Goal: Complete application form: Complete application form

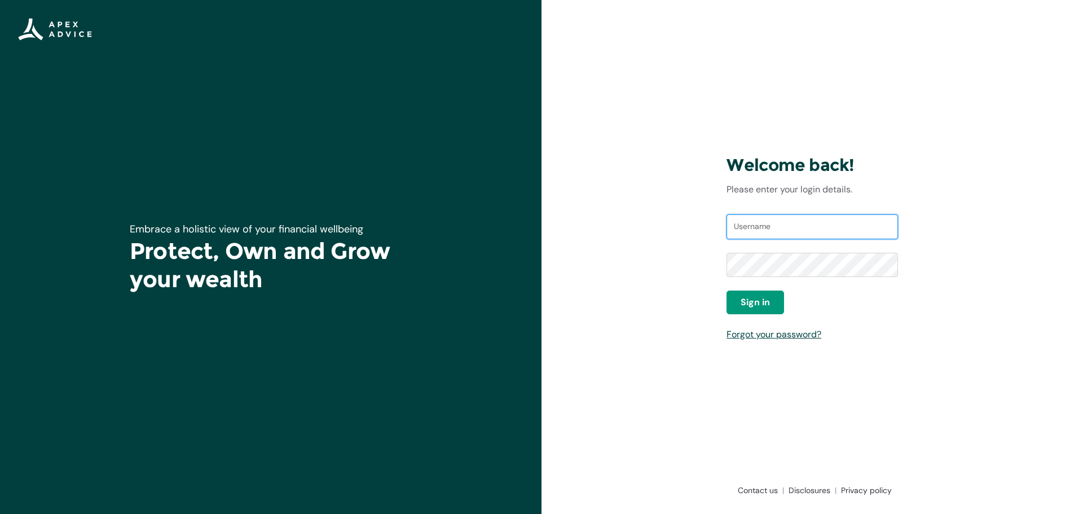
click at [787, 229] on input "Username" at bounding box center [811, 226] width 171 height 25
type input "[EMAIL_ADDRESS][DOMAIN_NAME]"
click at [771, 300] on button "Sign in" at bounding box center [755, 302] width 58 height 24
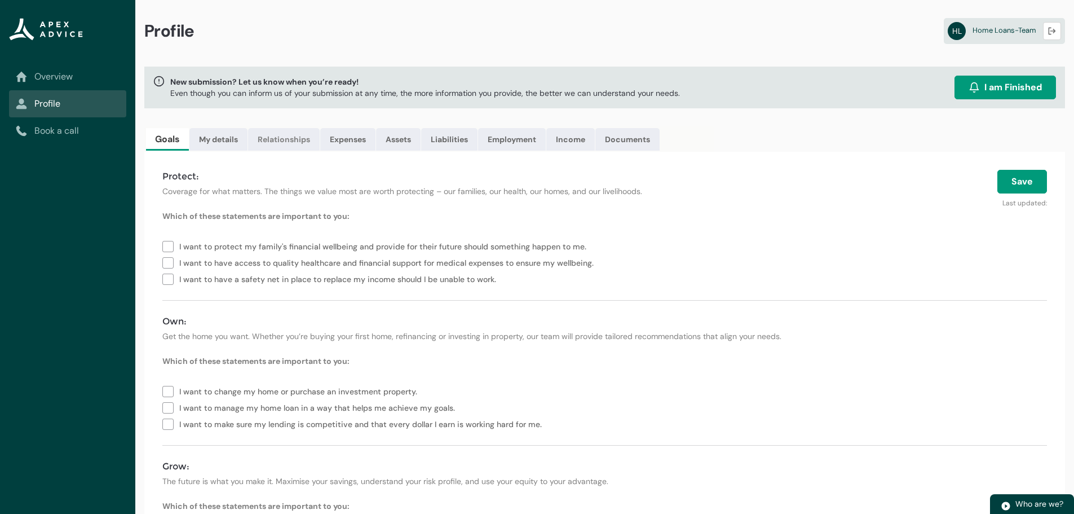
click at [265, 142] on link "Relationships" at bounding box center [284, 139] width 72 height 23
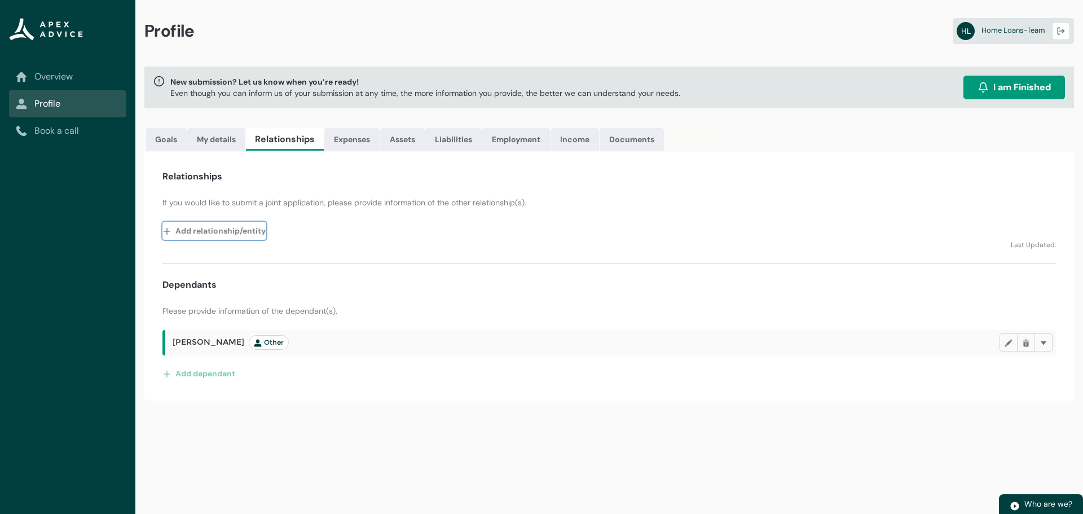
click at [197, 229] on button "Add relationship/entity" at bounding box center [214, 231] width 104 height 18
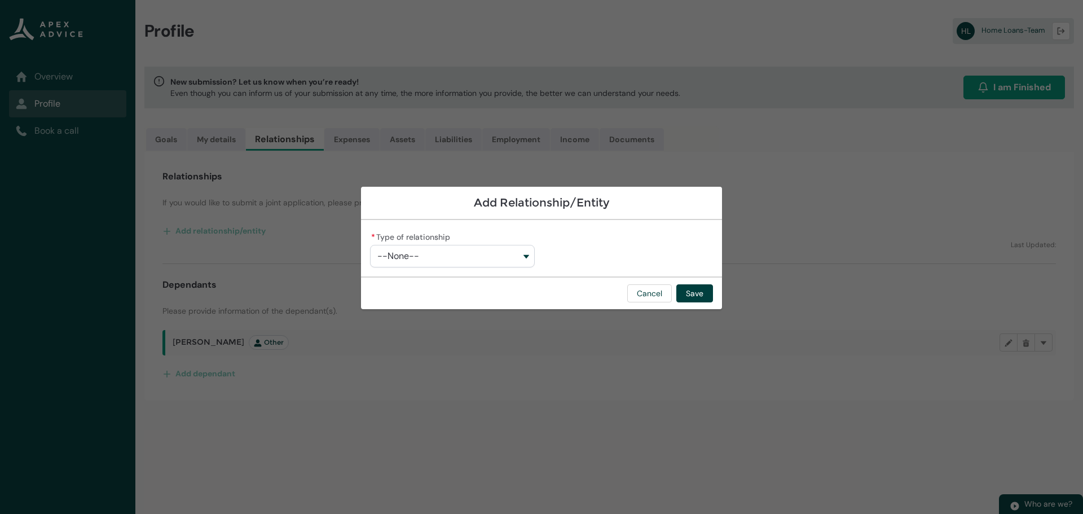
click at [507, 257] on button "--None--" at bounding box center [452, 256] width 165 height 23
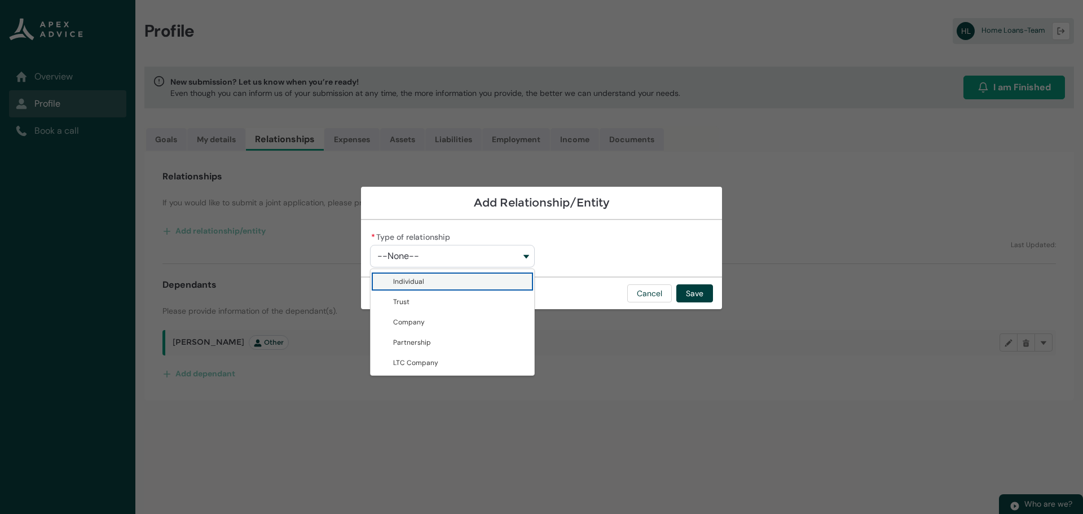
click at [456, 286] on span "Individual" at bounding box center [460, 281] width 134 height 11
type lightning-combobox "Individual"
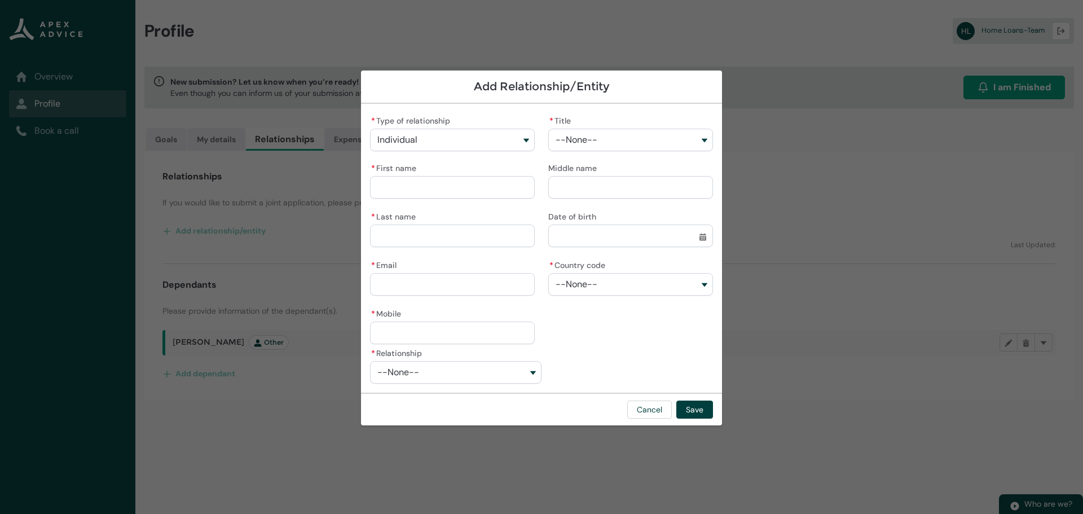
click at [590, 363] on div "* Type of relationship Individual Individual Trust Company Partnership LTC Comp…" at bounding box center [541, 248] width 361 height 289
click at [554, 368] on div "* Type of relationship Individual Individual Trust Company Partnership LTC Comp…" at bounding box center [541, 248] width 361 height 289
click at [467, 376] on button "--None--" at bounding box center [455, 372] width 171 height 23
click at [445, 230] on span "Partner/Spouse" at bounding box center [463, 227] width 141 height 11
type lightning-combobox "Partner"
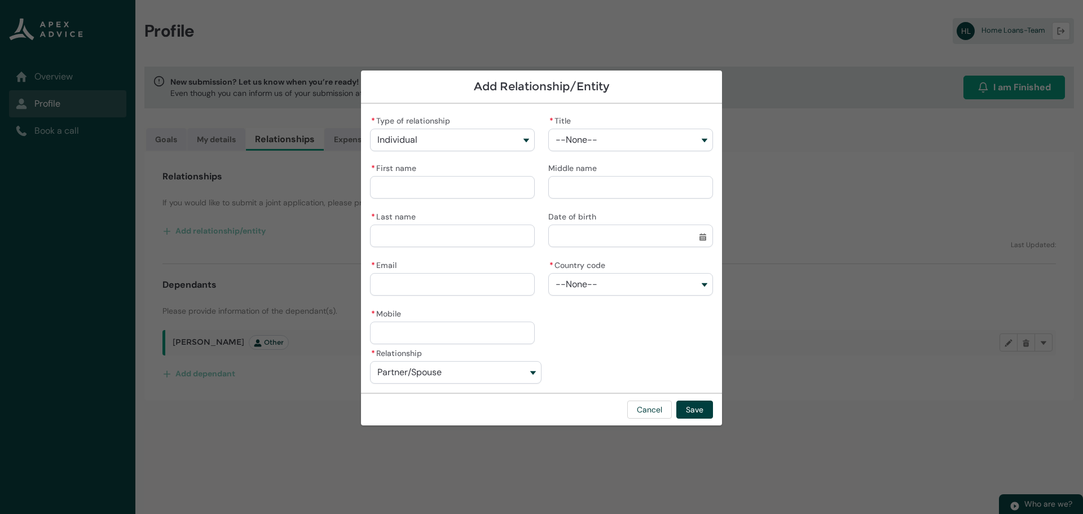
click at [672, 337] on div "* Type of relationship Individual Individual Trust Company Partnership LTC Comp…" at bounding box center [541, 229] width 343 height 232
click at [637, 416] on button "Cancel" at bounding box center [649, 409] width 45 height 18
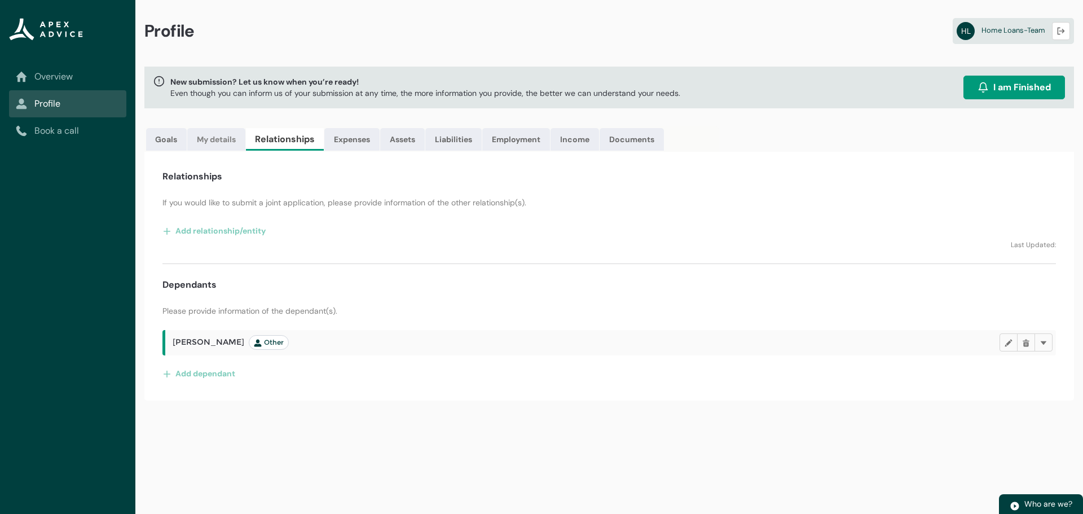
click at [209, 145] on link "My details" at bounding box center [216, 139] width 58 height 23
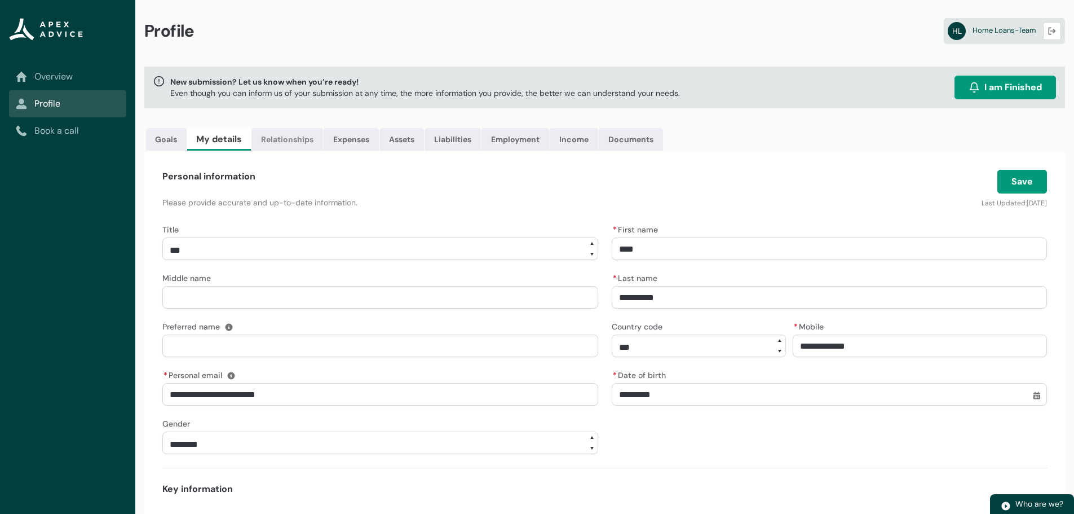
click at [276, 142] on link "Relationships" at bounding box center [287, 139] width 72 height 23
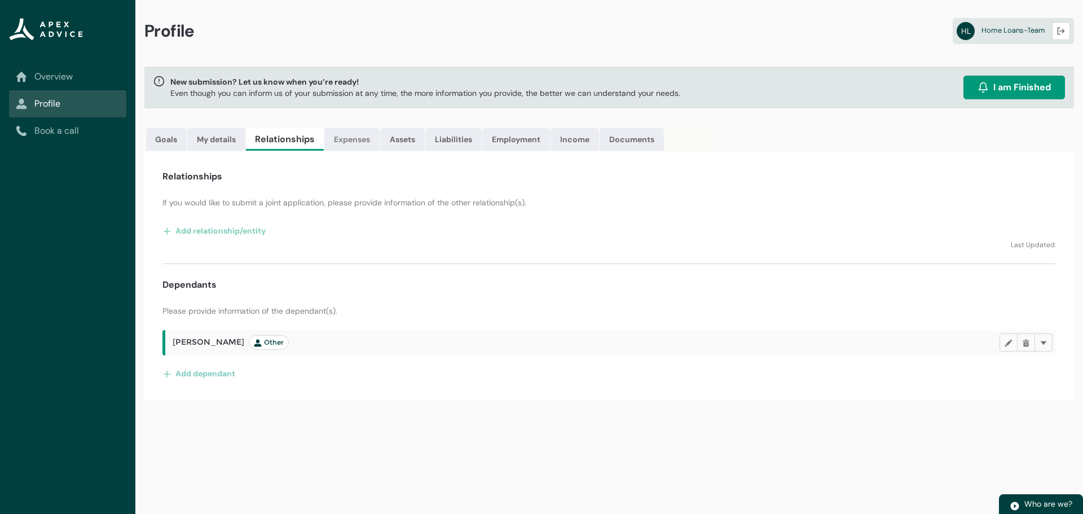
click at [347, 136] on link "Expenses" at bounding box center [351, 139] width 55 height 23
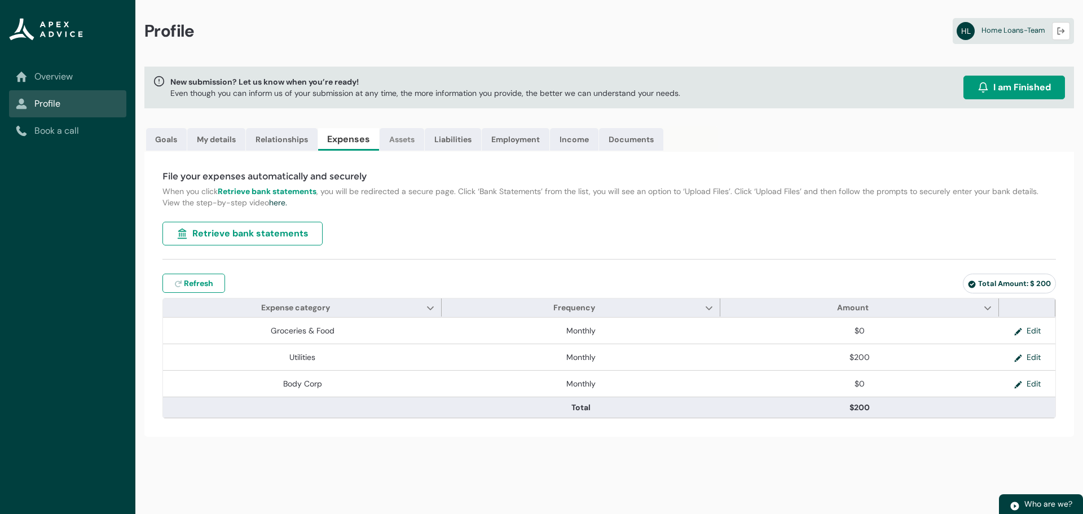
click at [406, 149] on link "Assets" at bounding box center [401, 139] width 45 height 23
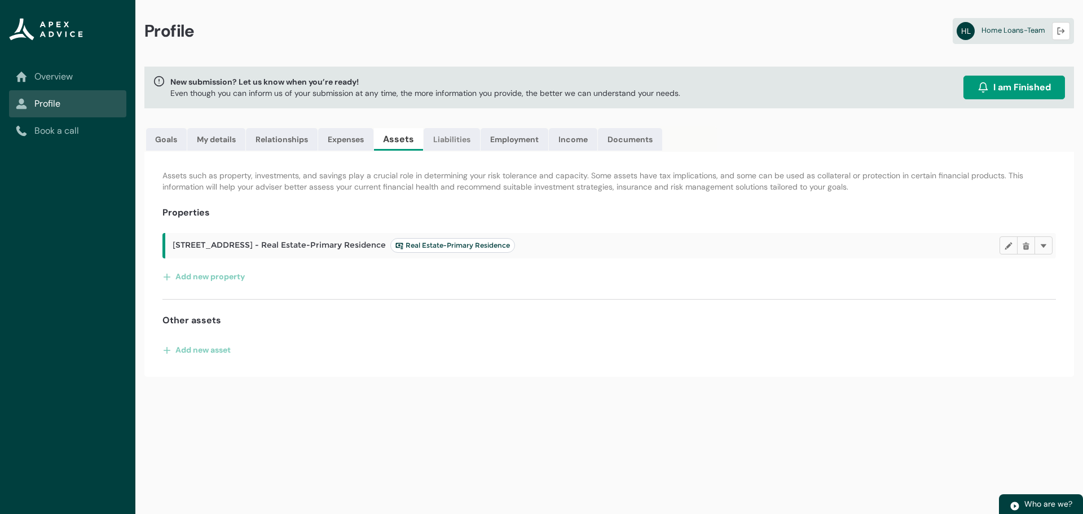
click at [445, 146] on link "Liabilities" at bounding box center [451, 139] width 56 height 23
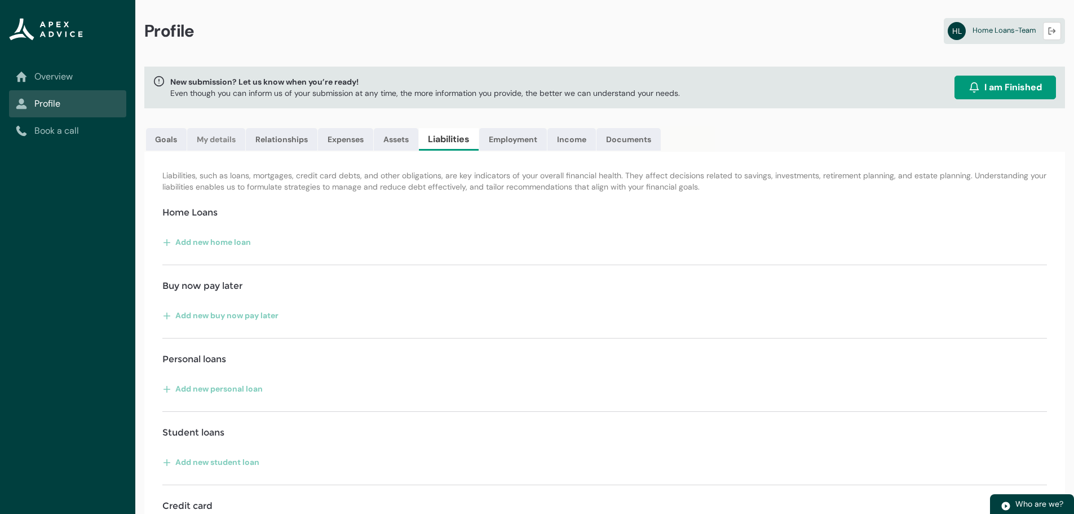
click at [205, 135] on link "My details" at bounding box center [216, 139] width 58 height 23
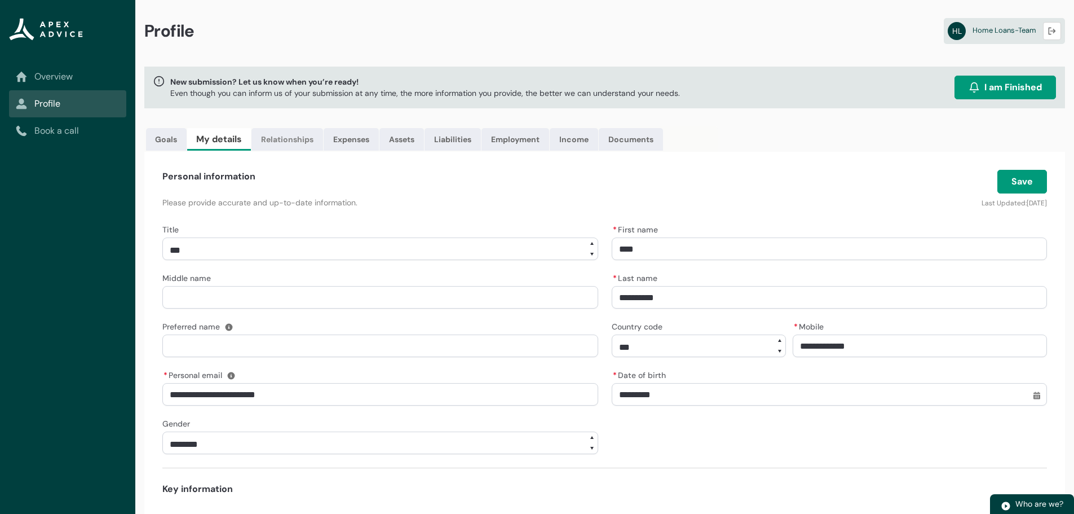
click at [275, 140] on link "Relationships" at bounding box center [287, 139] width 72 height 23
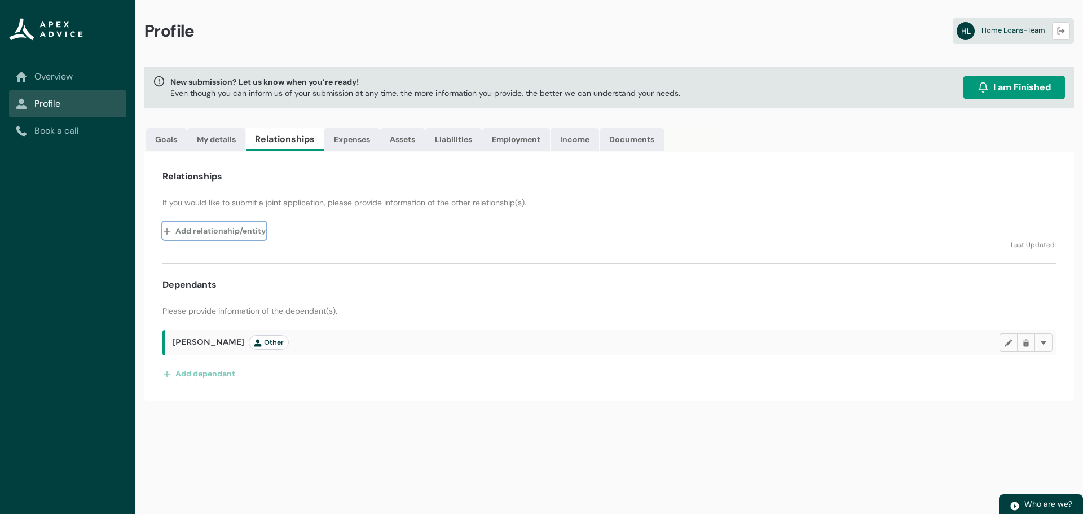
click at [232, 230] on button "Add relationship/entity" at bounding box center [214, 231] width 104 height 18
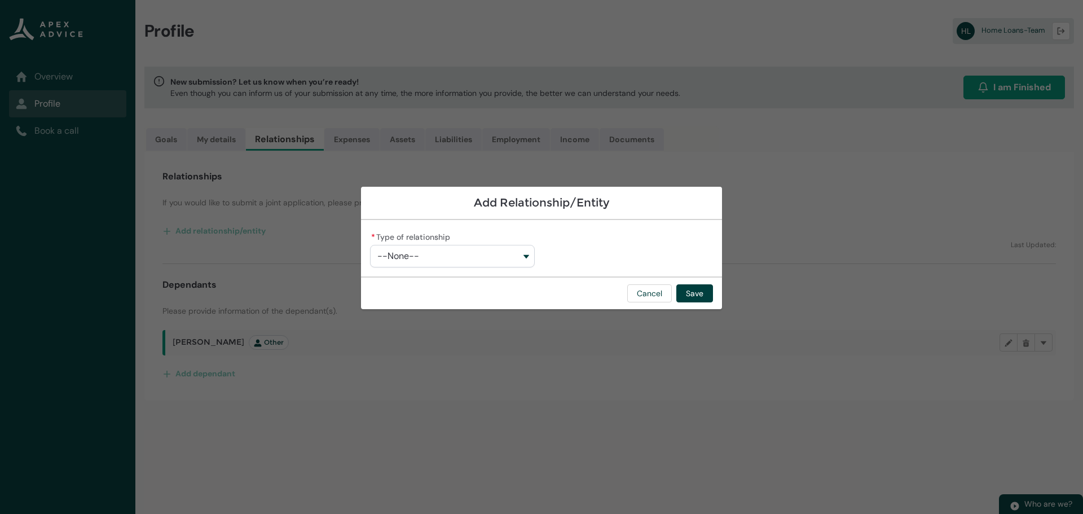
click at [493, 262] on button "--None--" at bounding box center [452, 256] width 165 height 23
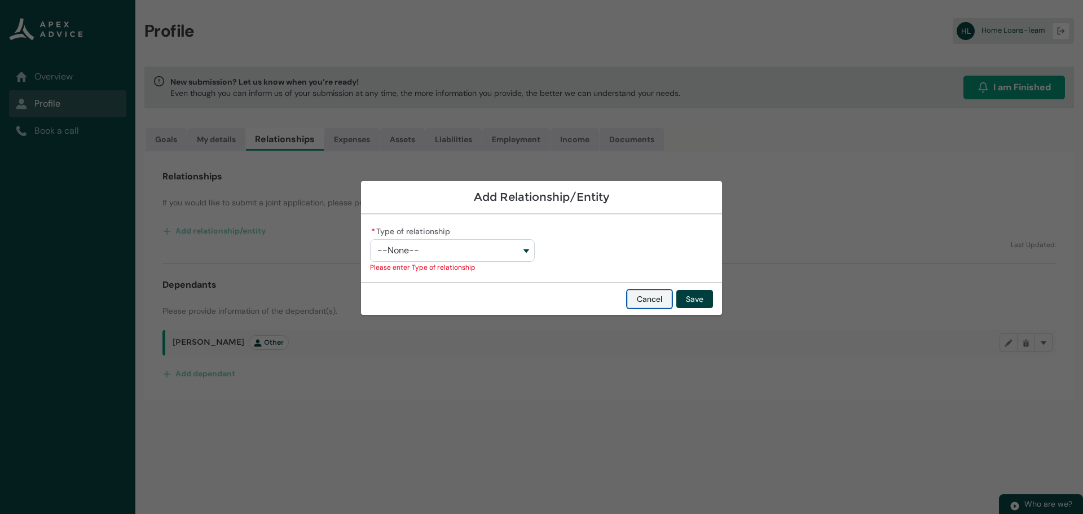
click at [635, 294] on button "Cancel" at bounding box center [649, 299] width 45 height 18
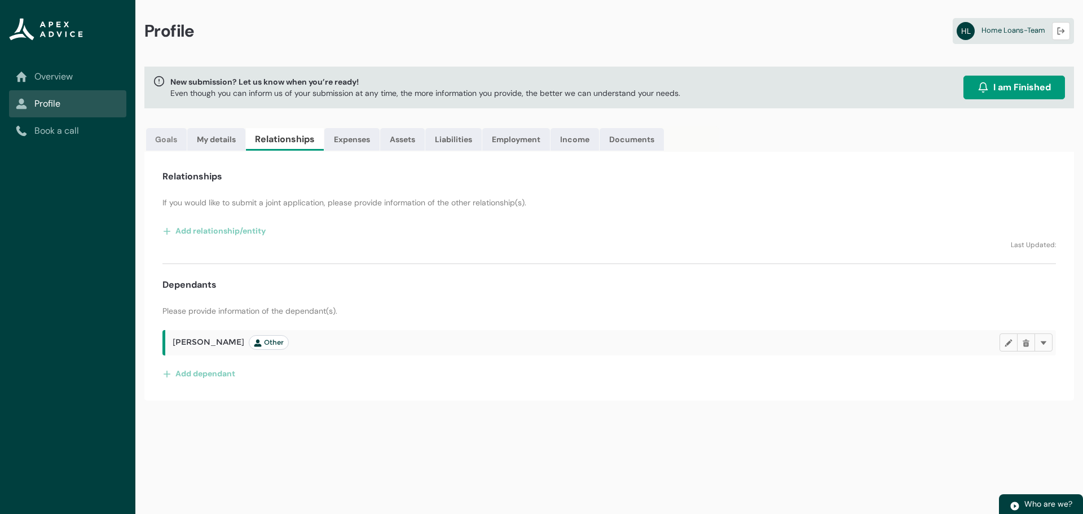
click at [163, 139] on link "Goals" at bounding box center [166, 139] width 41 height 23
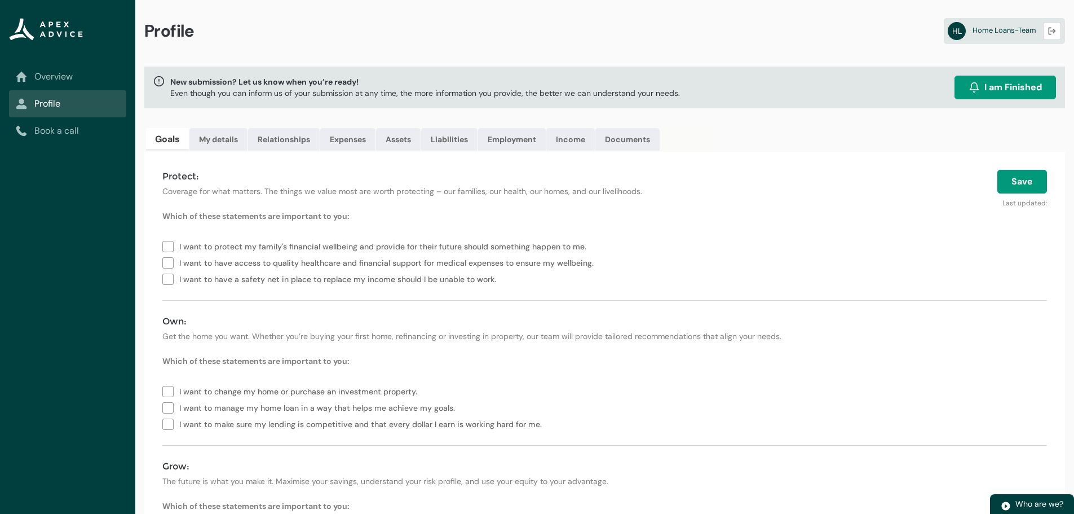
click at [171, 142] on link "Goals" at bounding box center [167, 139] width 43 height 23
click at [237, 142] on link "My details" at bounding box center [218, 139] width 58 height 23
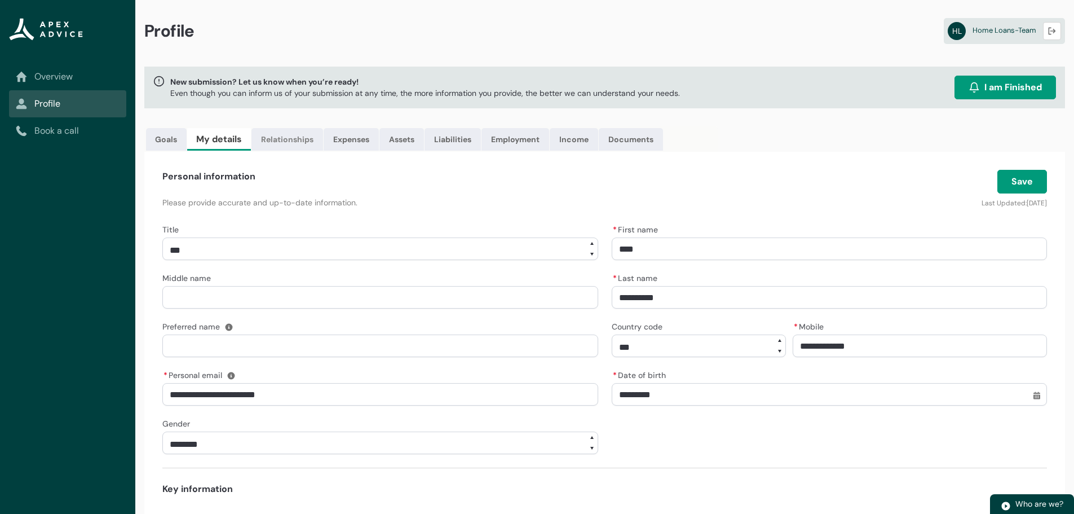
click at [283, 144] on link "Relationships" at bounding box center [287, 139] width 72 height 23
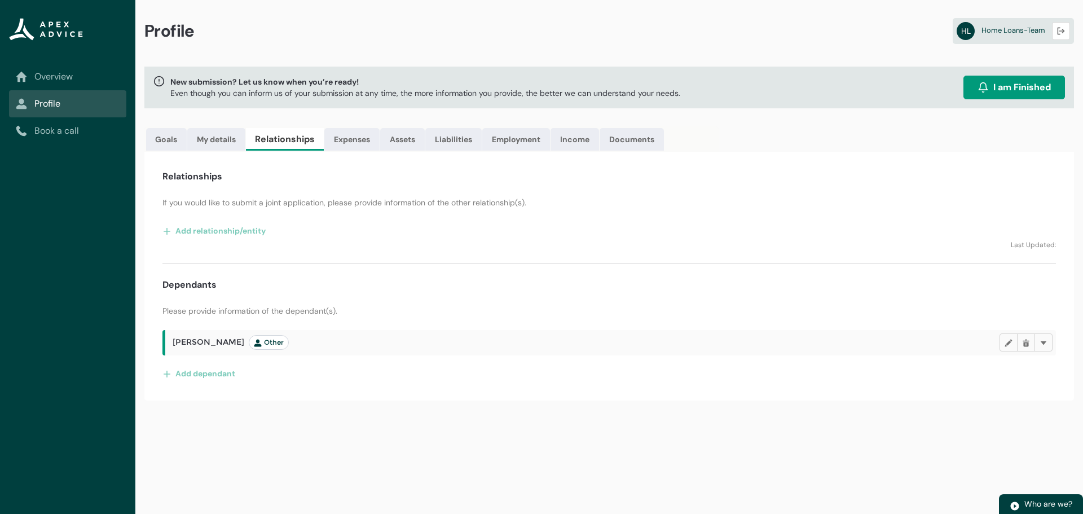
click at [318, 189] on div "Relationships If you would like to submit a joint application, please provide i…" at bounding box center [608, 276] width 929 height 249
click at [183, 224] on button "Add relationship/entity" at bounding box center [214, 231] width 104 height 18
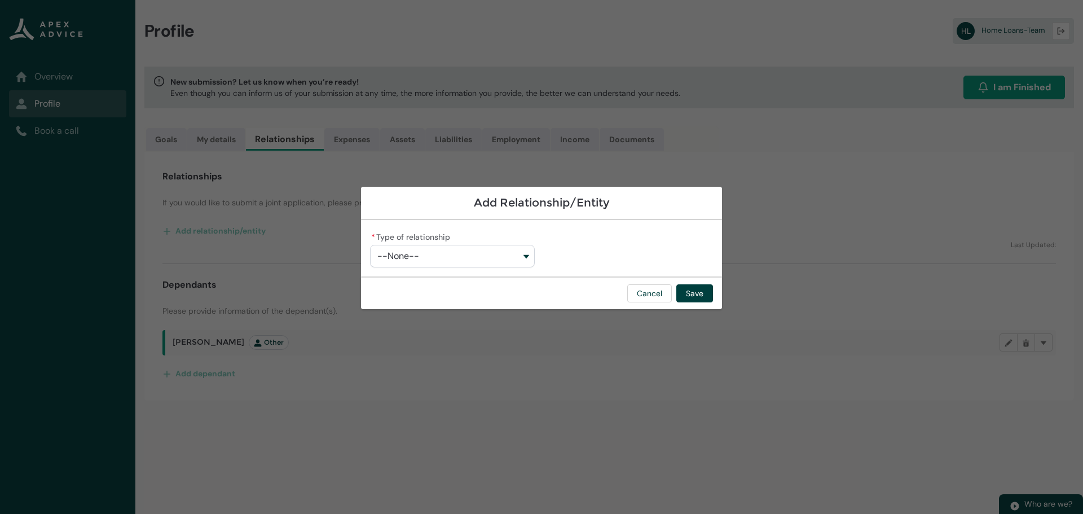
click at [438, 261] on button "--None--" at bounding box center [452, 256] width 165 height 23
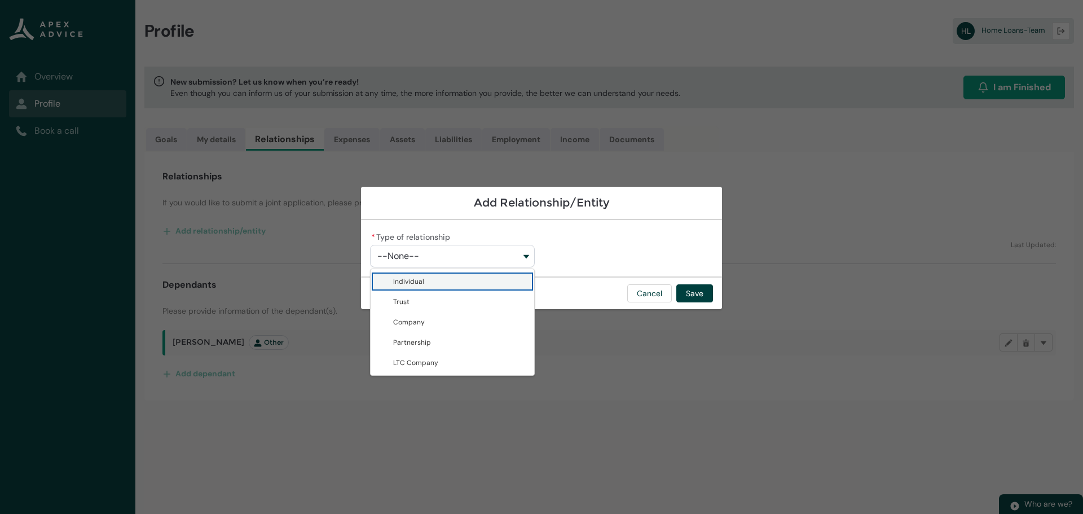
click at [436, 280] on span "Individual" at bounding box center [460, 281] width 134 height 11
type lightning-combobox "Individual"
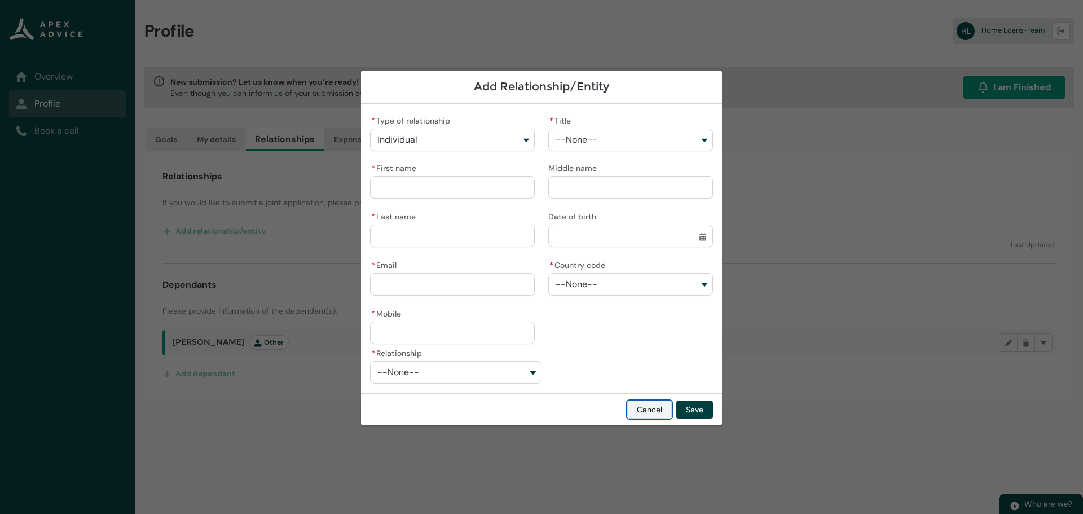
click at [643, 407] on button "Cancel" at bounding box center [649, 409] width 45 height 18
